Goal: Check status: Check status

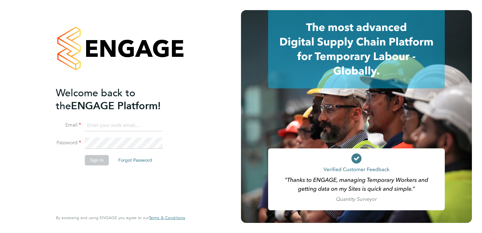
click at [132, 122] on input at bounding box center [124, 125] width 78 height 11
type input "[EMAIL_ADDRESS][PERSON_NAME][DOMAIN_NAME]"
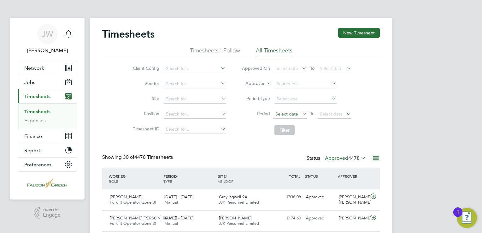
click at [290, 112] on span "Select date" at bounding box center [286, 114] width 23 height 6
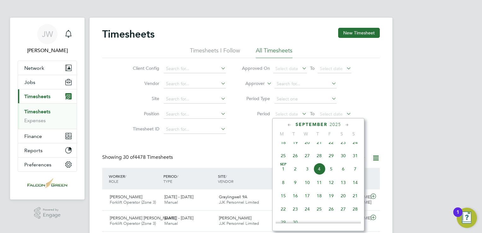
click at [283, 161] on span "25" at bounding box center [283, 156] width 12 height 12
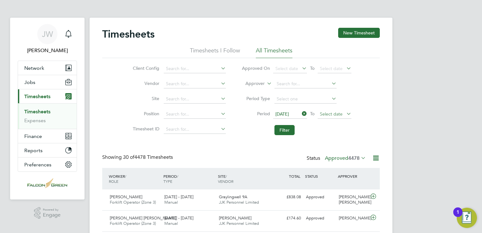
click at [327, 114] on span "Select date" at bounding box center [331, 114] width 23 height 6
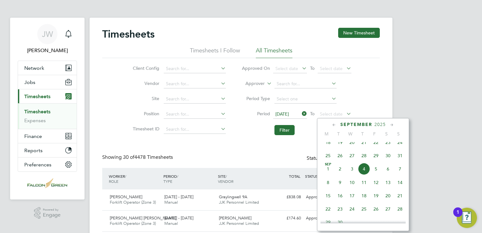
click at [401, 162] on span "31" at bounding box center [400, 156] width 12 height 12
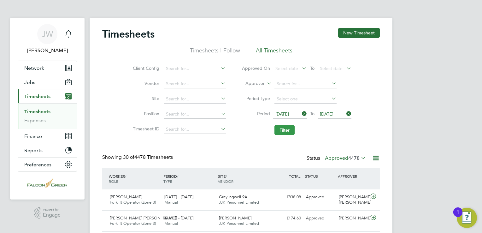
click at [291, 129] on button "Filter" at bounding box center [284, 130] width 20 height 10
click at [284, 117] on span "[DATE]" at bounding box center [290, 114] width 34 height 9
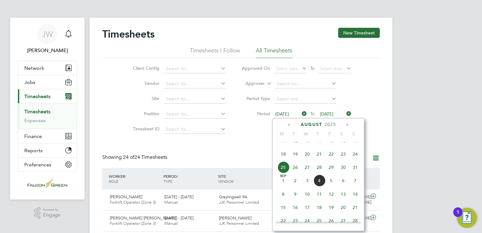
click at [284, 160] on span "18" at bounding box center [283, 154] width 12 height 12
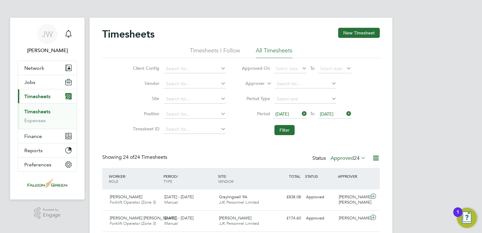
click at [336, 116] on span "[DATE]" at bounding box center [335, 114] width 34 height 9
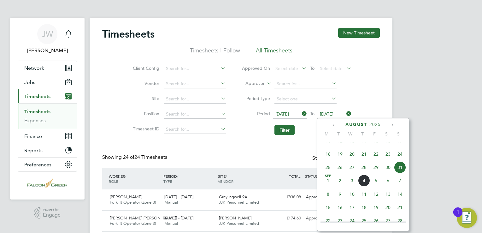
click at [400, 160] on span "24" at bounding box center [400, 154] width 12 height 12
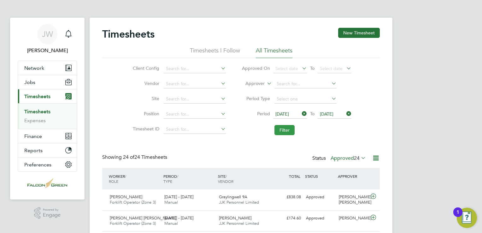
click at [281, 129] on button "Filter" at bounding box center [284, 130] width 20 height 10
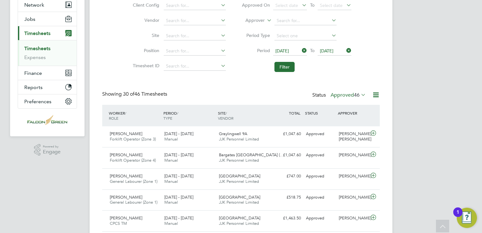
click at [344, 96] on label "Approved 46" at bounding box center [348, 95] width 35 height 6
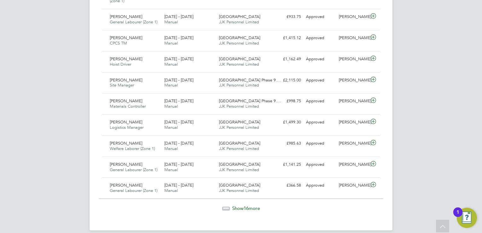
click at [239, 205] on span "Show 16 more" at bounding box center [246, 208] width 28 height 6
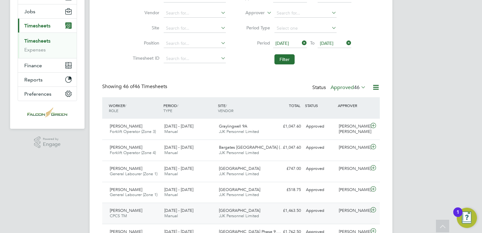
scroll to position [52, 0]
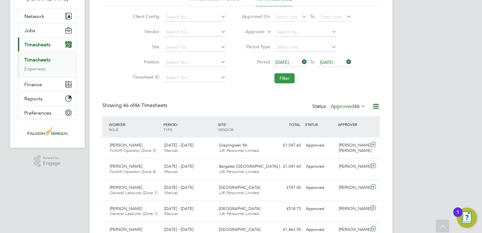
click at [278, 79] on button "Filter" at bounding box center [284, 78] width 20 height 10
click at [286, 64] on span "[DATE]" at bounding box center [290, 62] width 34 height 9
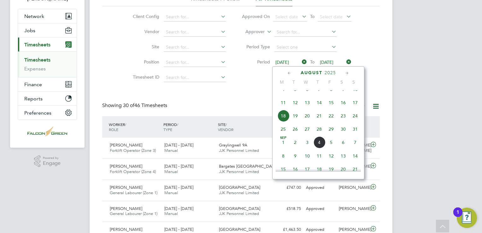
click at [283, 135] on span "25" at bounding box center [283, 129] width 12 height 12
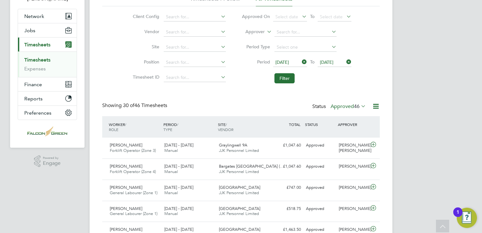
click at [323, 64] on span "[DATE]" at bounding box center [335, 62] width 34 height 9
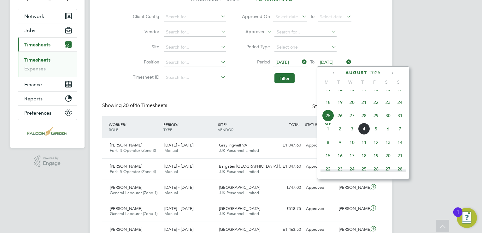
click at [400, 121] on span "31" at bounding box center [400, 115] width 12 height 12
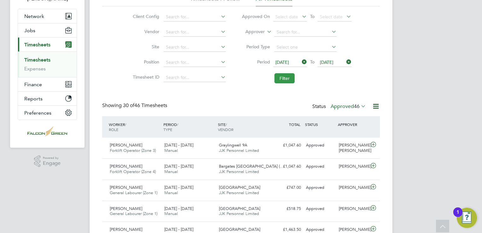
click at [290, 80] on button "Filter" at bounding box center [284, 78] width 20 height 10
